Goal: Transaction & Acquisition: Book appointment/travel/reservation

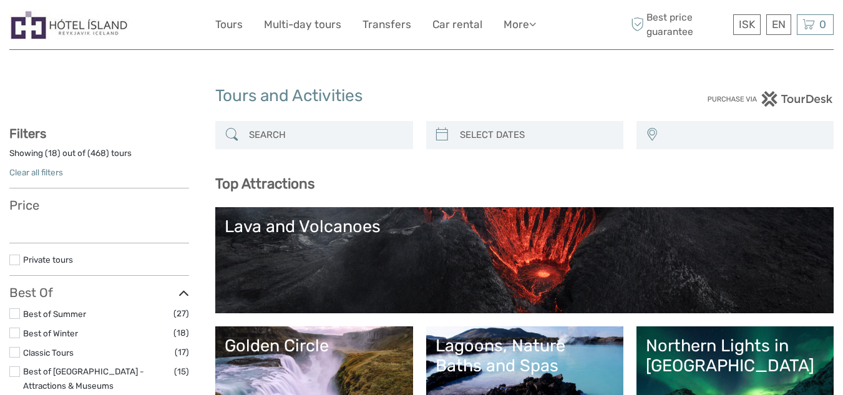
select select
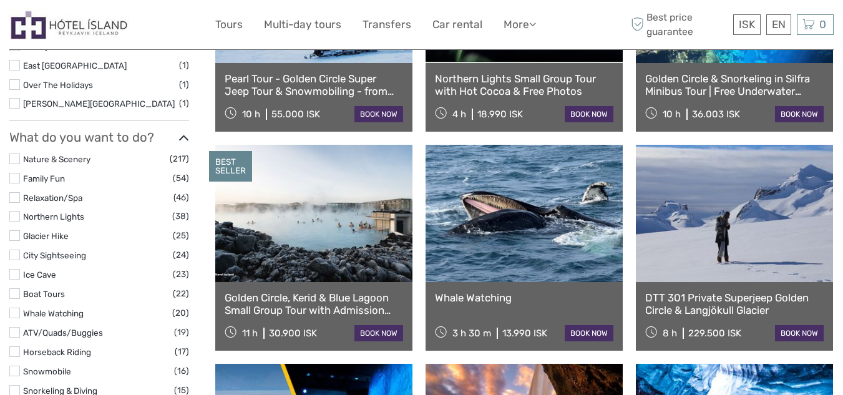
scroll to position [991, 0]
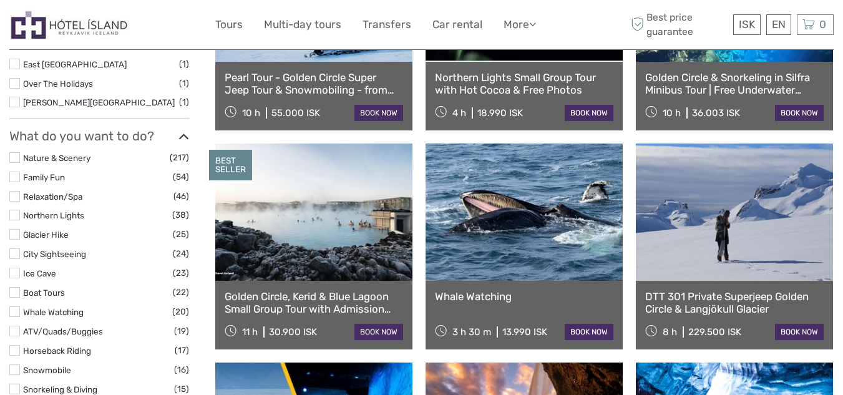
click at [216, 258] on link at bounding box center [313, 212] width 197 height 137
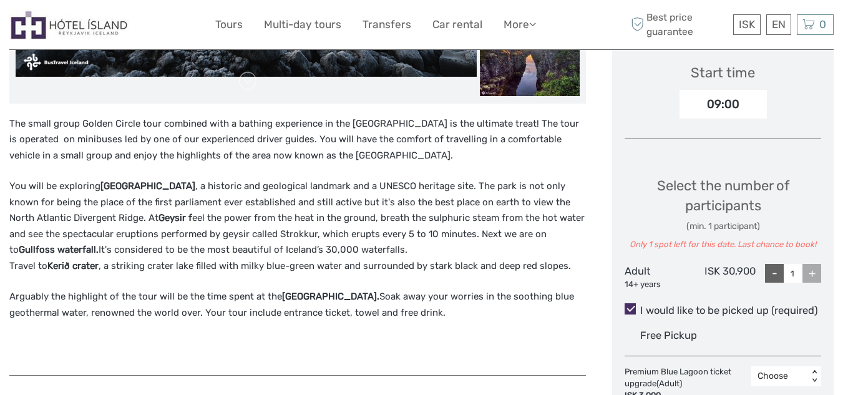
scroll to position [419, 0]
click at [809, 270] on div "+" at bounding box center [812, 272] width 19 height 19
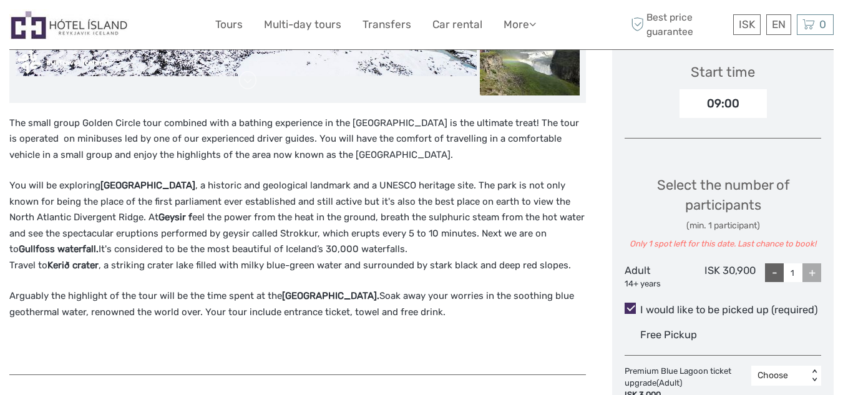
click at [809, 270] on div "+" at bounding box center [812, 272] width 19 height 19
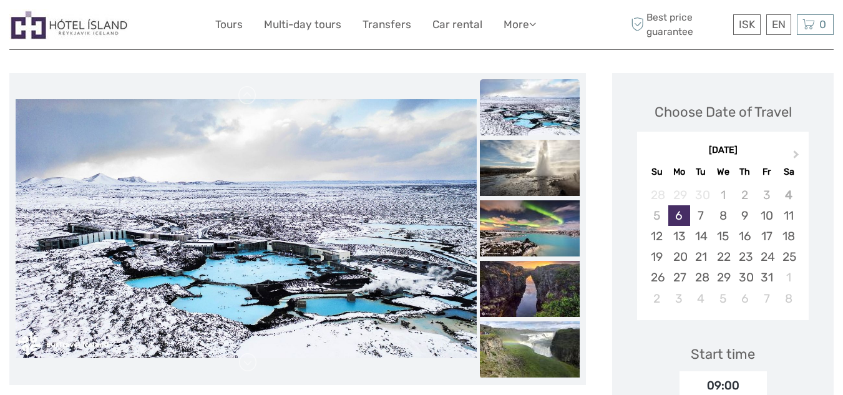
scroll to position [137, 0]
click at [796, 154] on span "Next Month" at bounding box center [796, 158] width 0 height 18
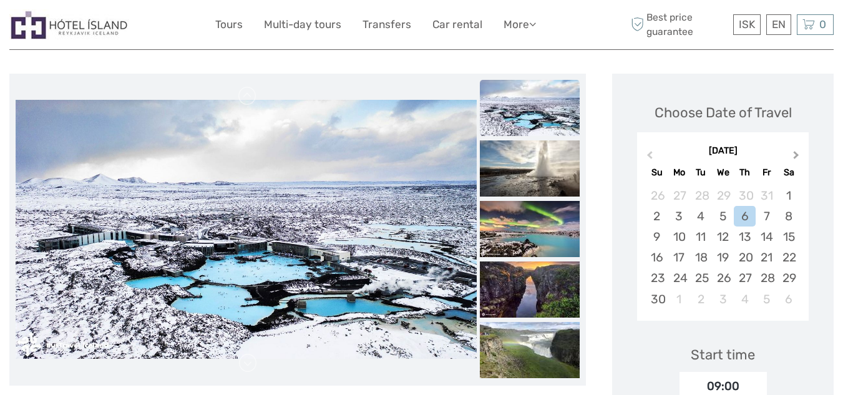
click at [796, 154] on span "Next Month" at bounding box center [796, 158] width 0 height 18
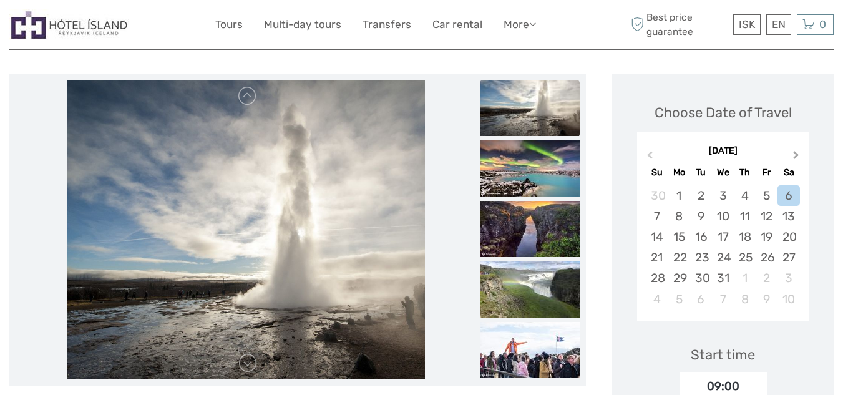
click at [796, 154] on span "Next Month" at bounding box center [796, 158] width 0 height 18
click at [655, 154] on button "Previous Month" at bounding box center [648, 158] width 20 height 20
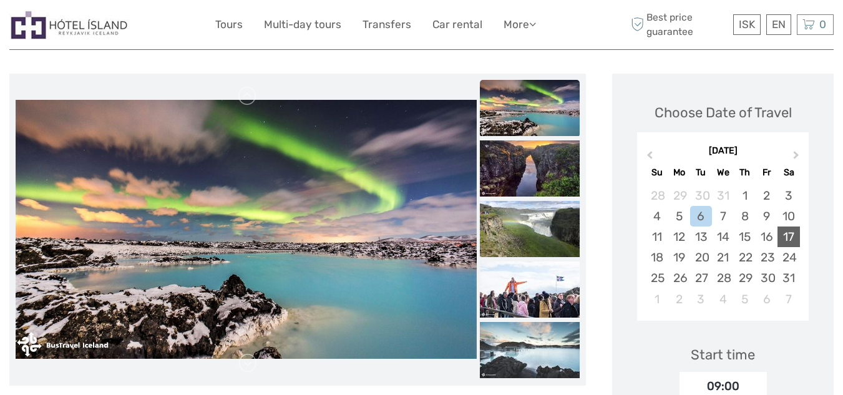
click at [792, 233] on div "17" at bounding box center [789, 237] width 22 height 21
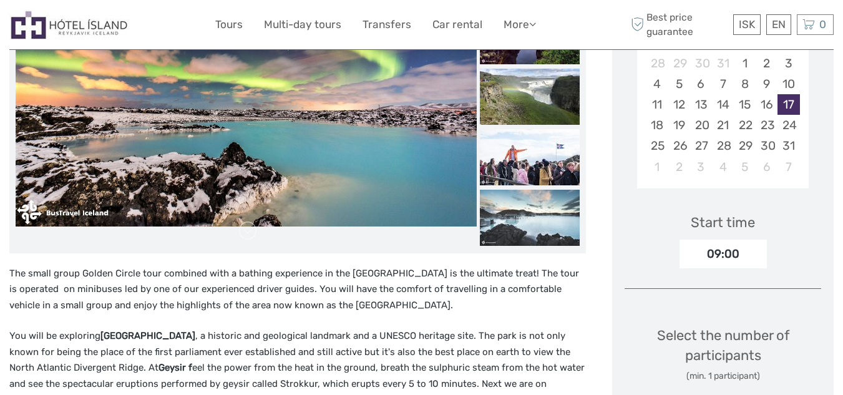
scroll to position [271, 0]
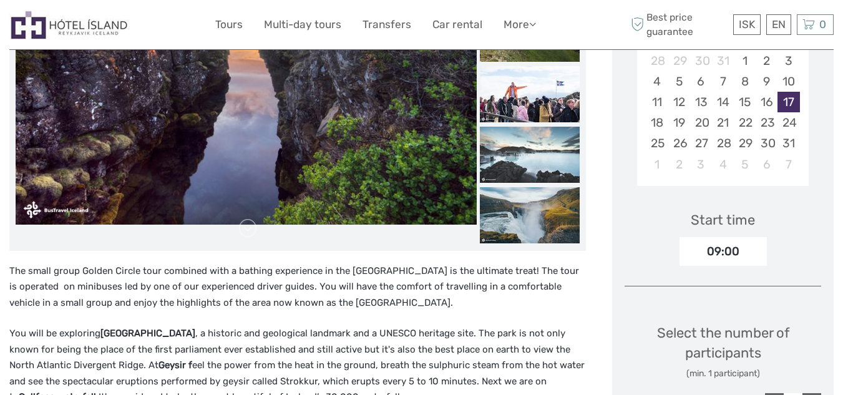
click at [732, 243] on div "09:00" at bounding box center [723, 251] width 87 height 29
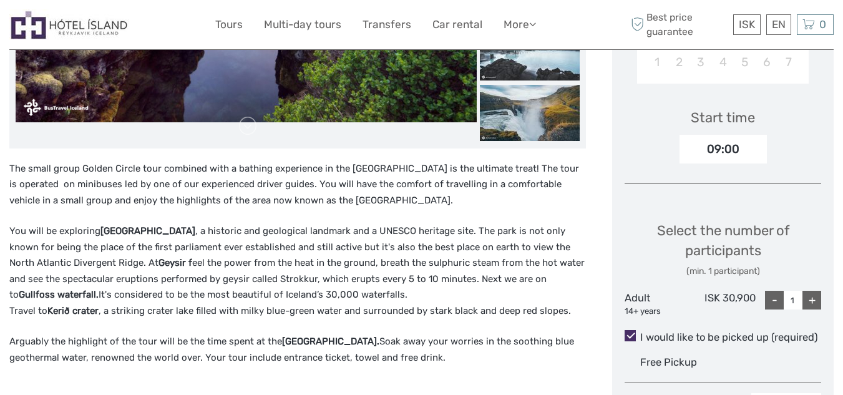
scroll to position [374, 0]
click at [814, 304] on div "+" at bounding box center [812, 299] width 19 height 19
type input "2"
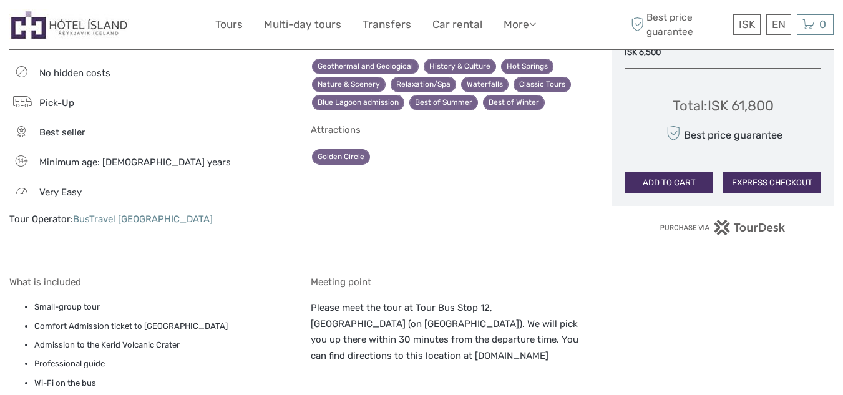
scroll to position [773, 0]
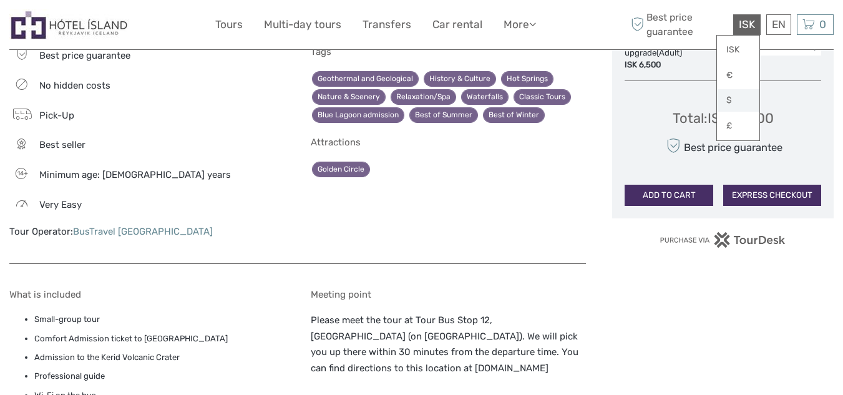
click at [735, 105] on link "$" at bounding box center [738, 100] width 42 height 22
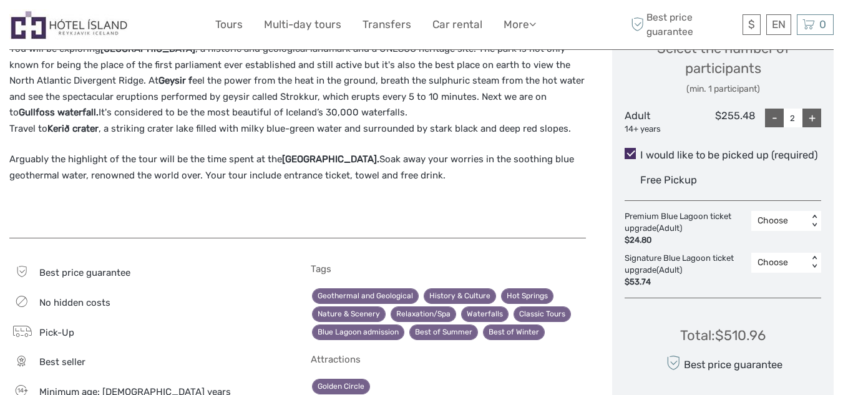
scroll to position [561, 0]
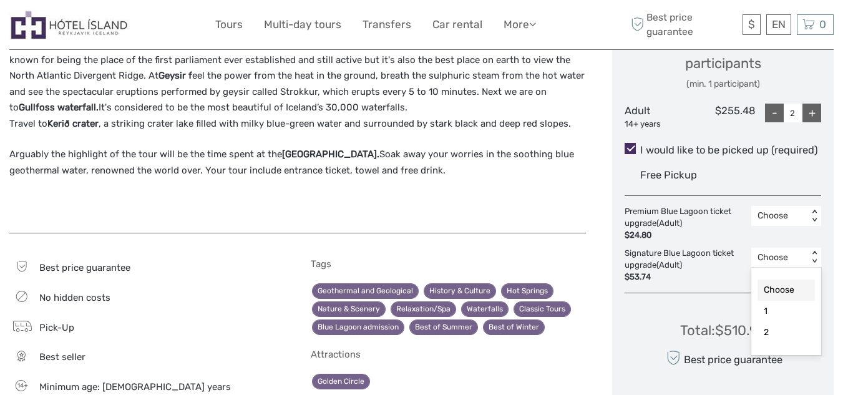
click at [793, 257] on div "Choose" at bounding box center [780, 258] width 44 height 12
click at [772, 330] on div "2" at bounding box center [786, 332] width 57 height 21
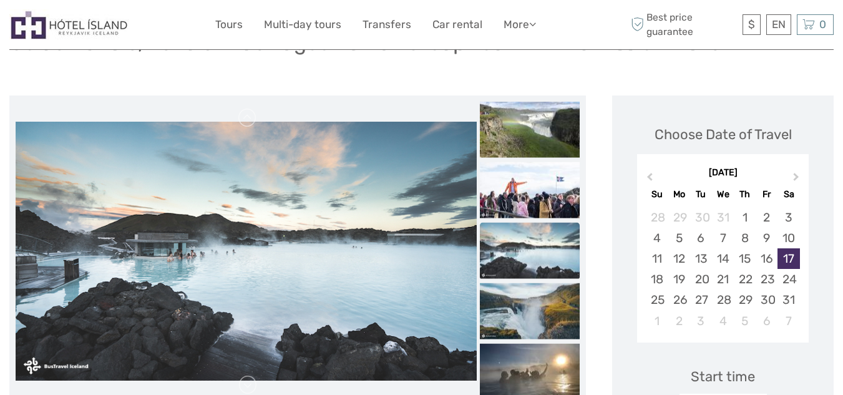
scroll to position [0, 0]
